Goal: Navigation & Orientation: Understand site structure

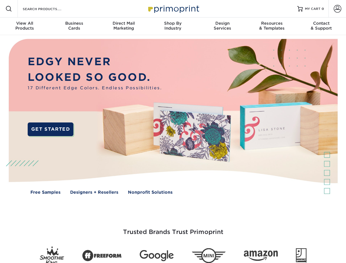
click at [173, 132] on img at bounding box center [173, 120] width 343 height 171
click at [9, 9] on span at bounding box center [8, 8] width 7 height 7
click at [337, 9] on span at bounding box center [338, 9] width 8 height 8
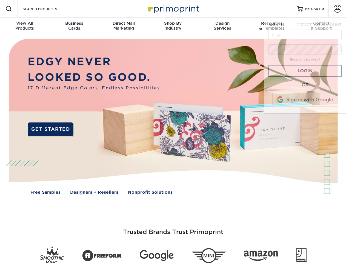
click at [25, 26] on div "View All Products" at bounding box center [24, 26] width 49 height 10
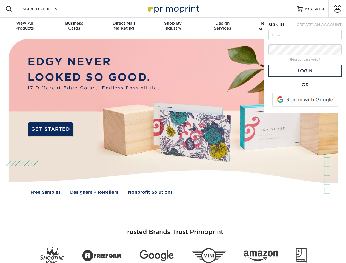
click at [74, 26] on div "Business Cards" at bounding box center [73, 26] width 49 height 10
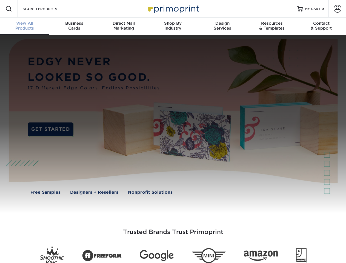
click at [124, 26] on div "Direct Mail Marketing" at bounding box center [123, 26] width 49 height 10
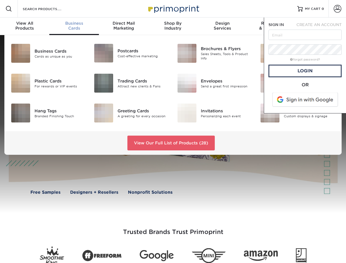
click at [173, 26] on div "Shop By Industry" at bounding box center [172, 26] width 49 height 10
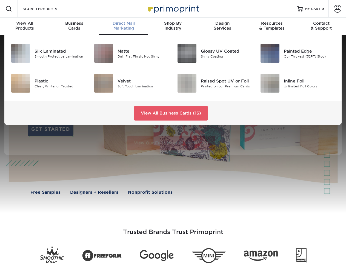
click at [223, 26] on div "Design Services" at bounding box center [222, 26] width 49 height 10
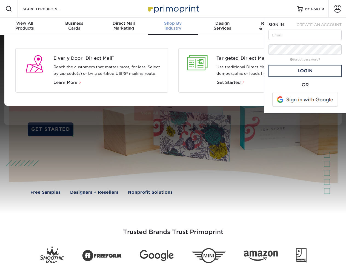
click at [272, 26] on span "SIGN IN" at bounding box center [276, 24] width 15 height 4
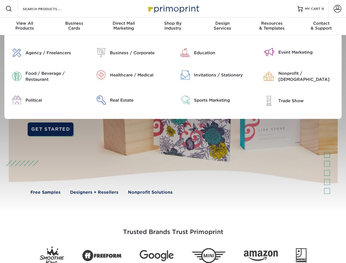
click at [322, 26] on div "Contact & Support" at bounding box center [321, 26] width 49 height 10
